Goal: Information Seeking & Learning: Learn about a topic

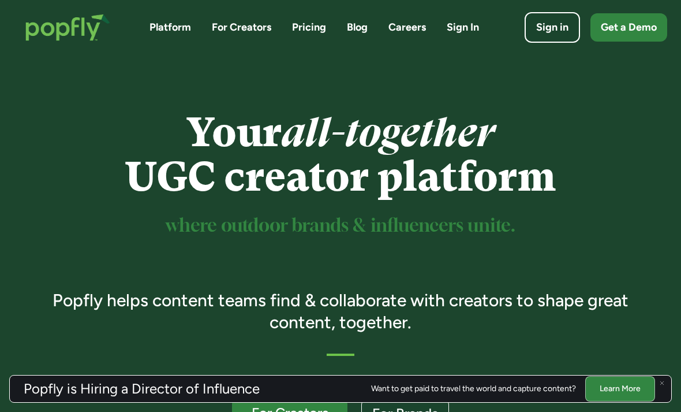
click at [308, 36] on div "Platform For Creators Pricing Blog Careers Sign In Sign in Get a Demo" at bounding box center [340, 27] width 653 height 50
click at [250, 27] on link "For Creators" at bounding box center [241, 27] width 59 height 14
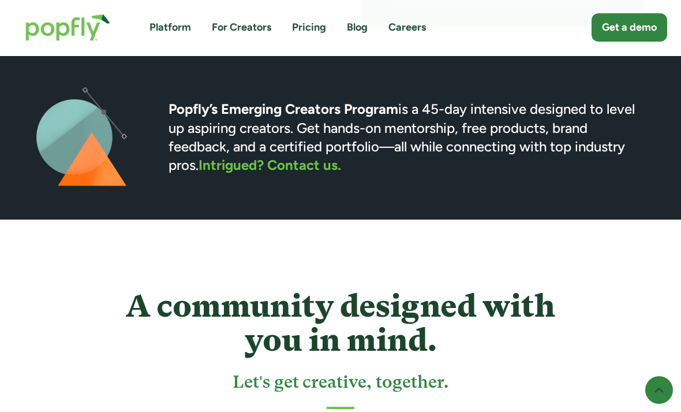
scroll to position [2867, 0]
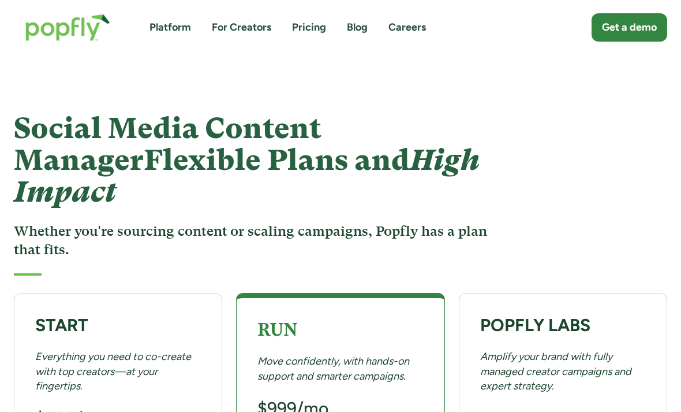
click at [173, 28] on link "Platform" at bounding box center [170, 27] width 42 height 14
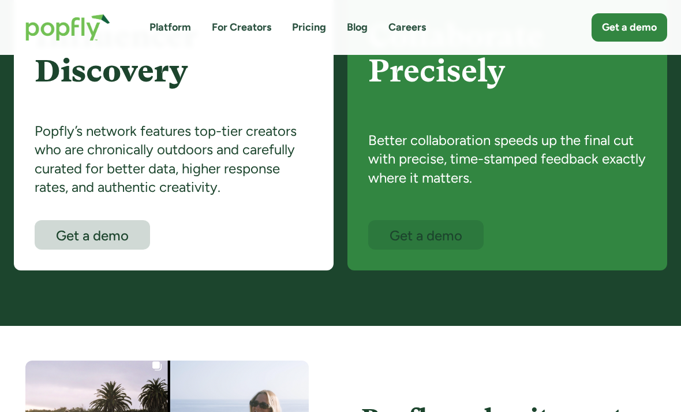
scroll to position [739, 0]
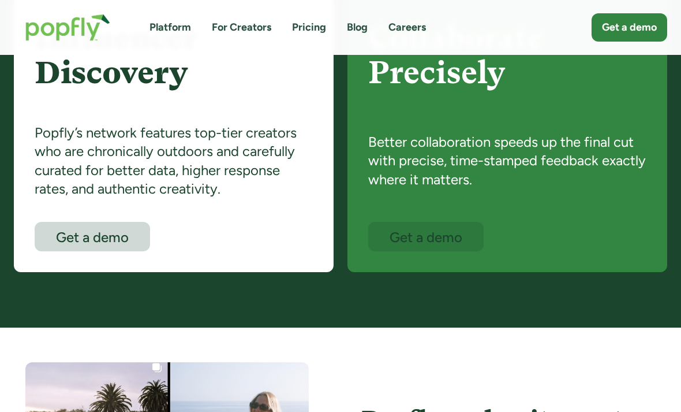
click at [242, 29] on link "For Creators" at bounding box center [241, 27] width 59 height 14
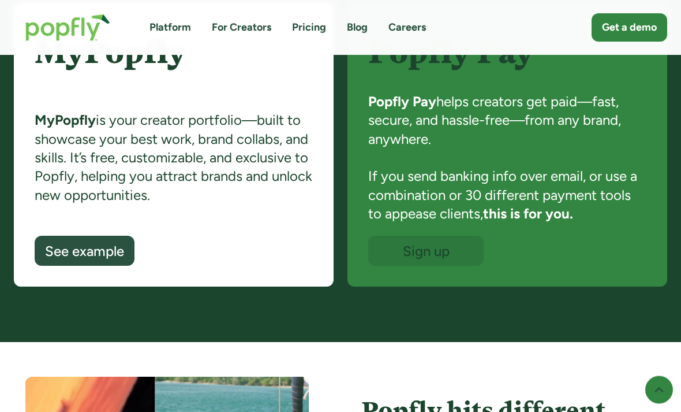
scroll to position [863, 0]
click at [525, 211] on strong "this is for you." at bounding box center [528, 213] width 90 height 17
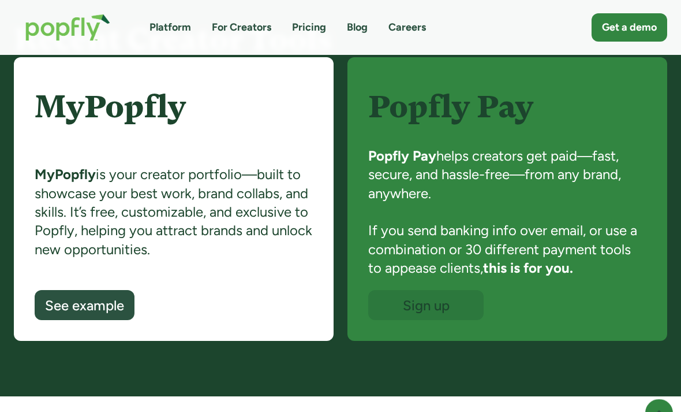
scroll to position [808, 0]
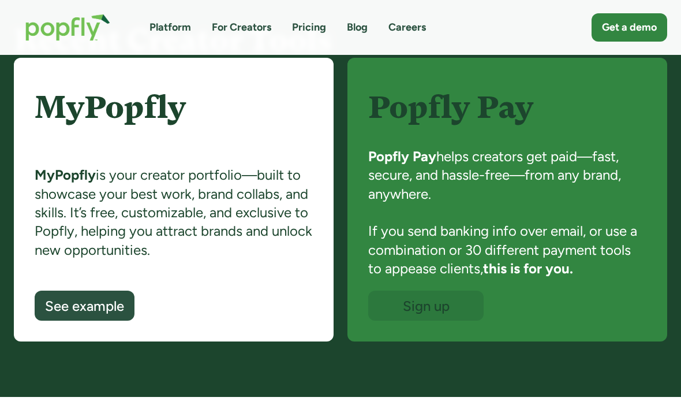
click at [487, 141] on div "Popfly Pay Popfly Pay helps creators get paid—fast, secure, and hassle-free—fro…" at bounding box center [507, 184] width 278 height 212
click at [106, 308] on div "See example" at bounding box center [84, 305] width 83 height 15
